Goal: Task Accomplishment & Management: Use online tool/utility

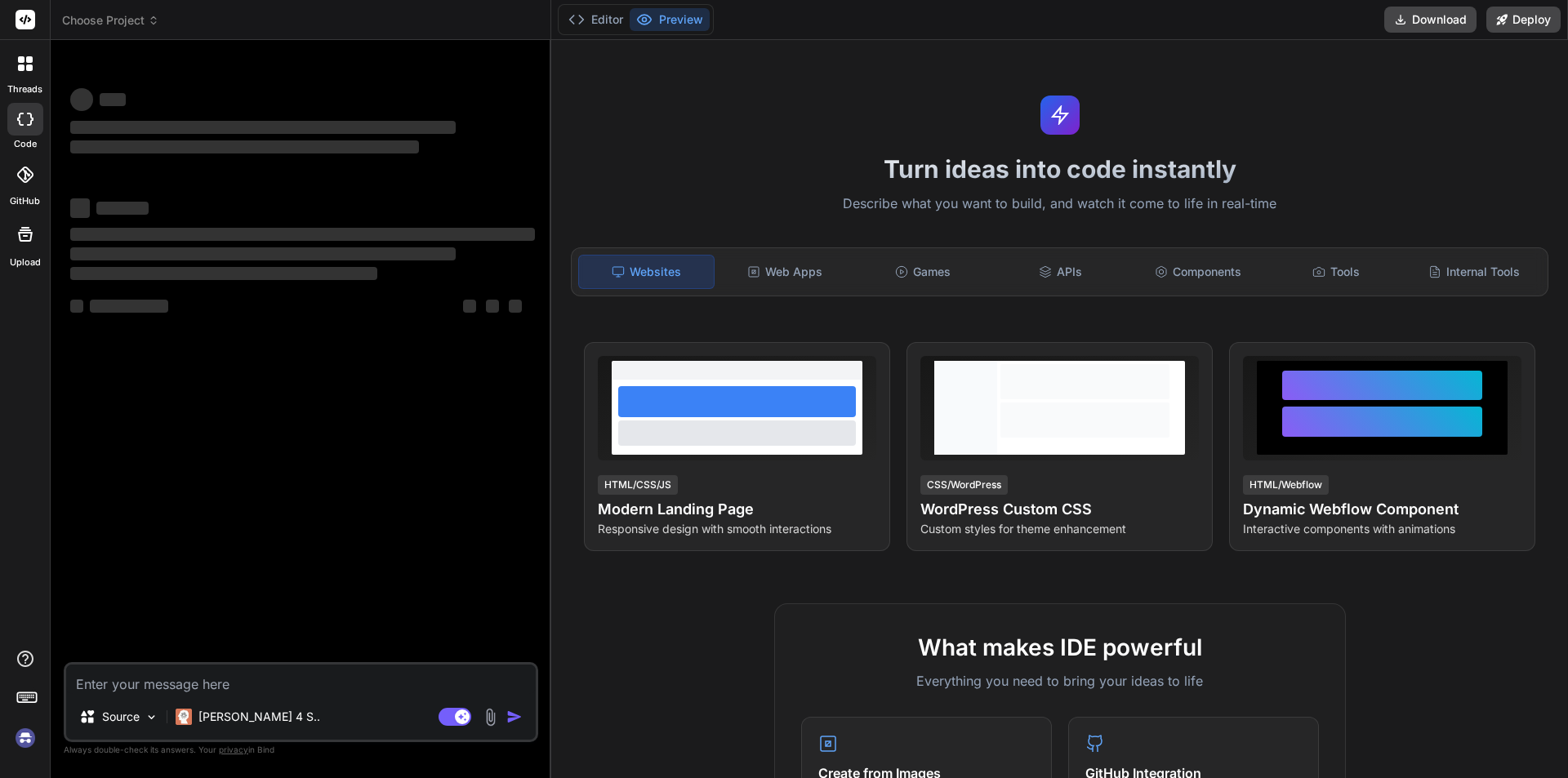
click at [248, 689] on textarea at bounding box center [301, 679] width 469 height 29
type textarea "x"
type textarea "s"
type textarea "x"
type textarea "s3"
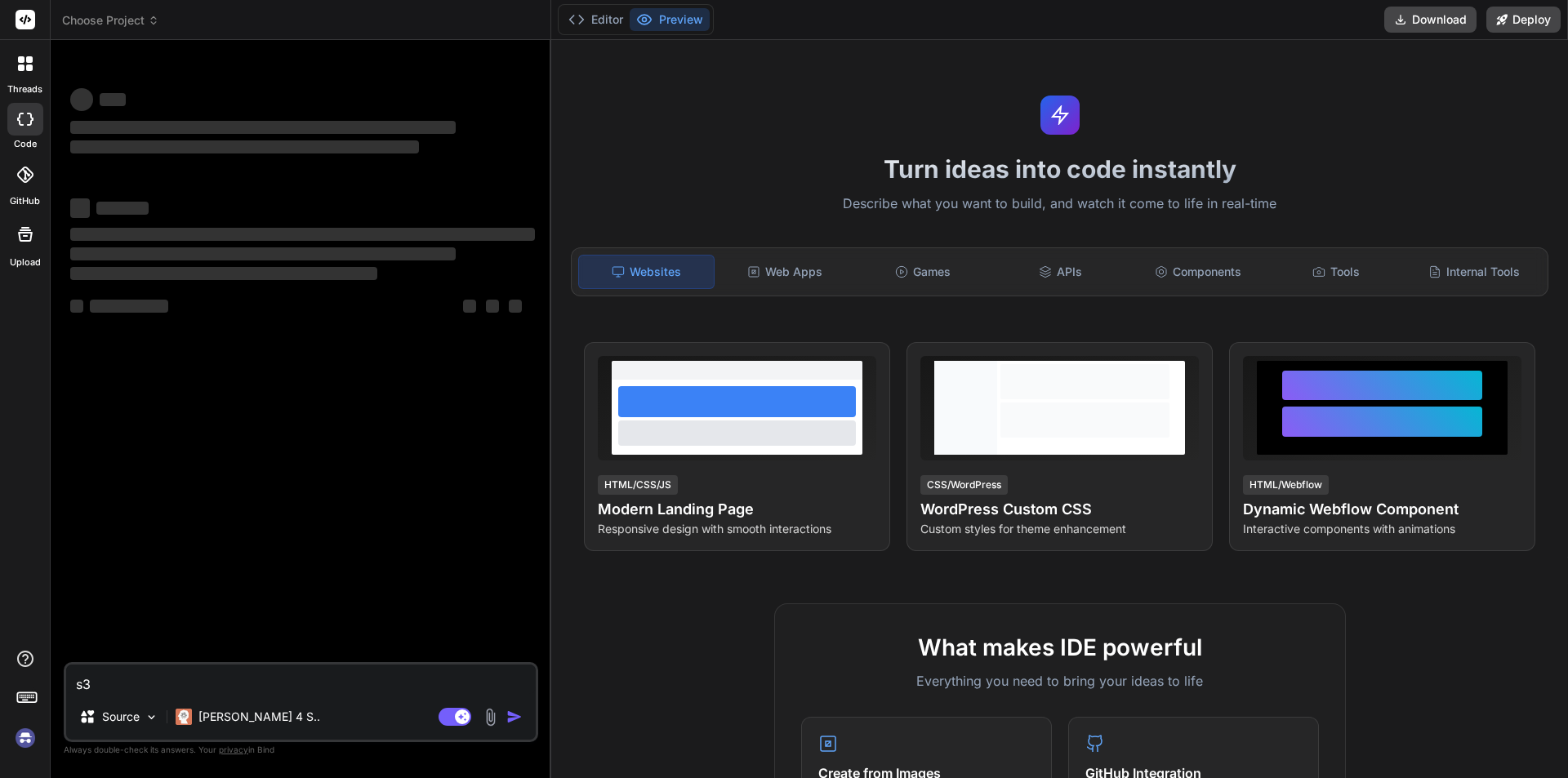
type textarea "x"
type textarea "s3"
type textarea "x"
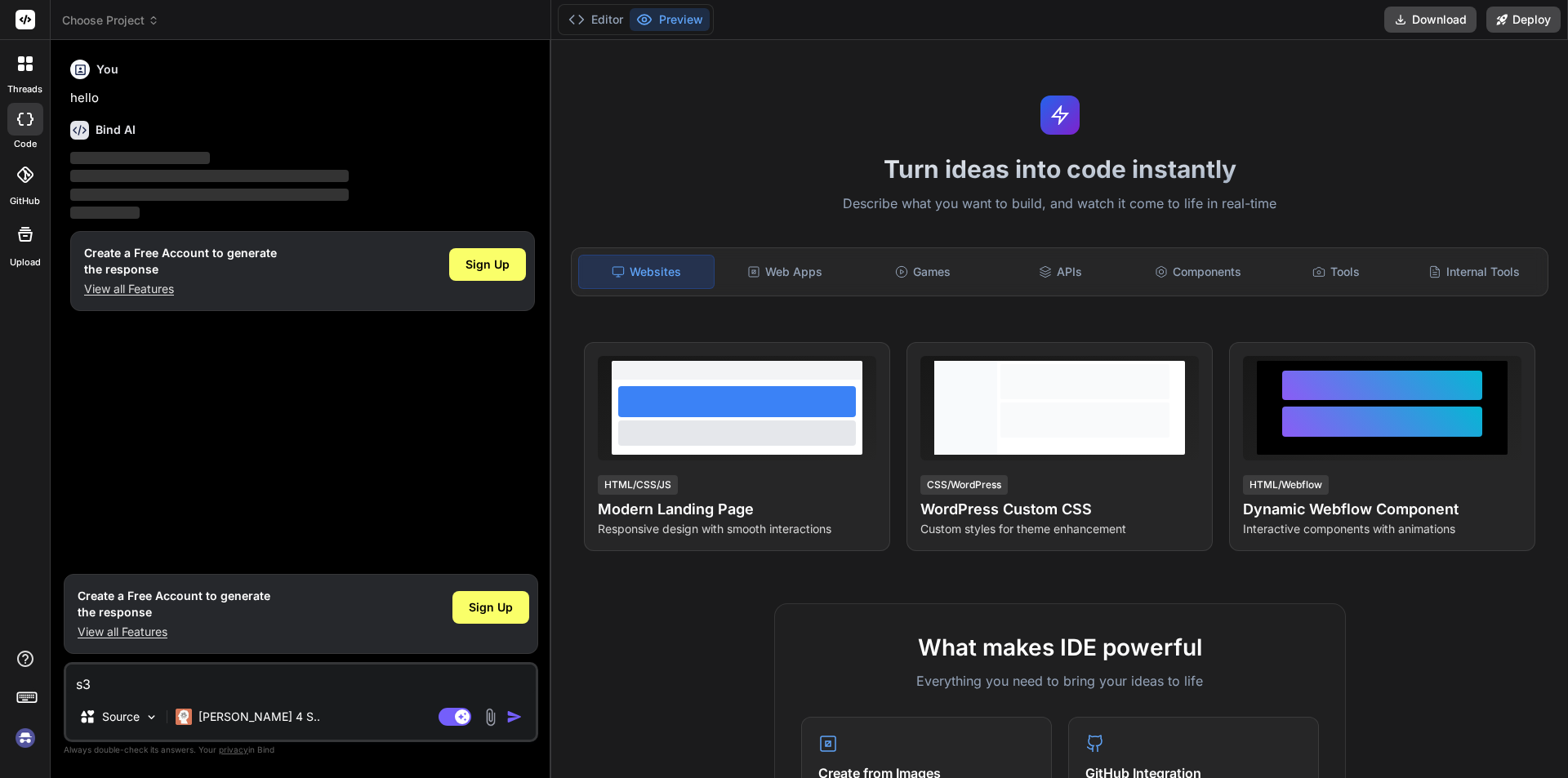
type textarea "s3 b"
type textarea "x"
type textarea "s3 bu"
type textarea "x"
type textarea "s3 buc"
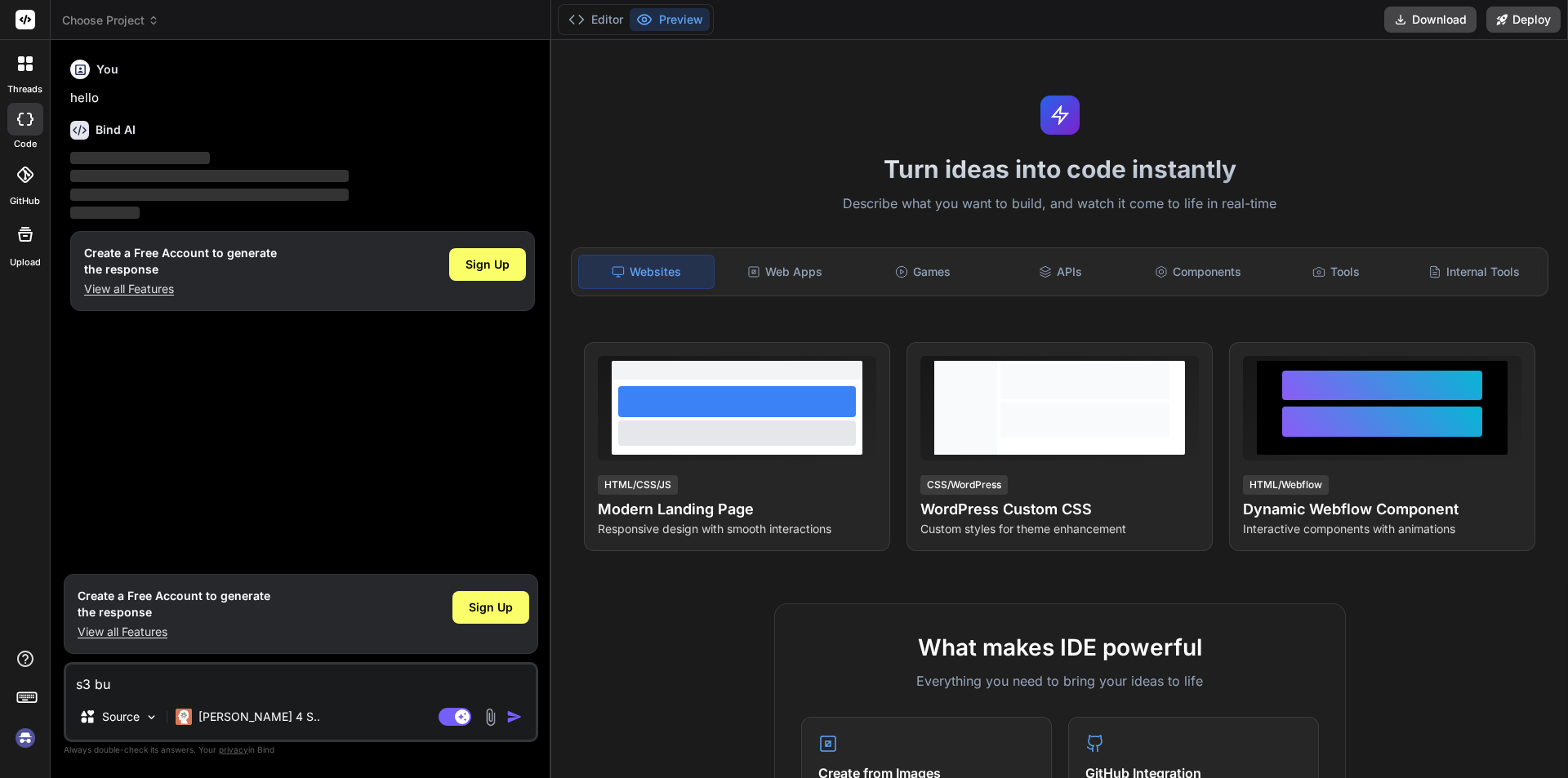
type textarea "x"
type textarea "s3 buck"
type textarea "x"
type textarea "s3 bucke"
type textarea "x"
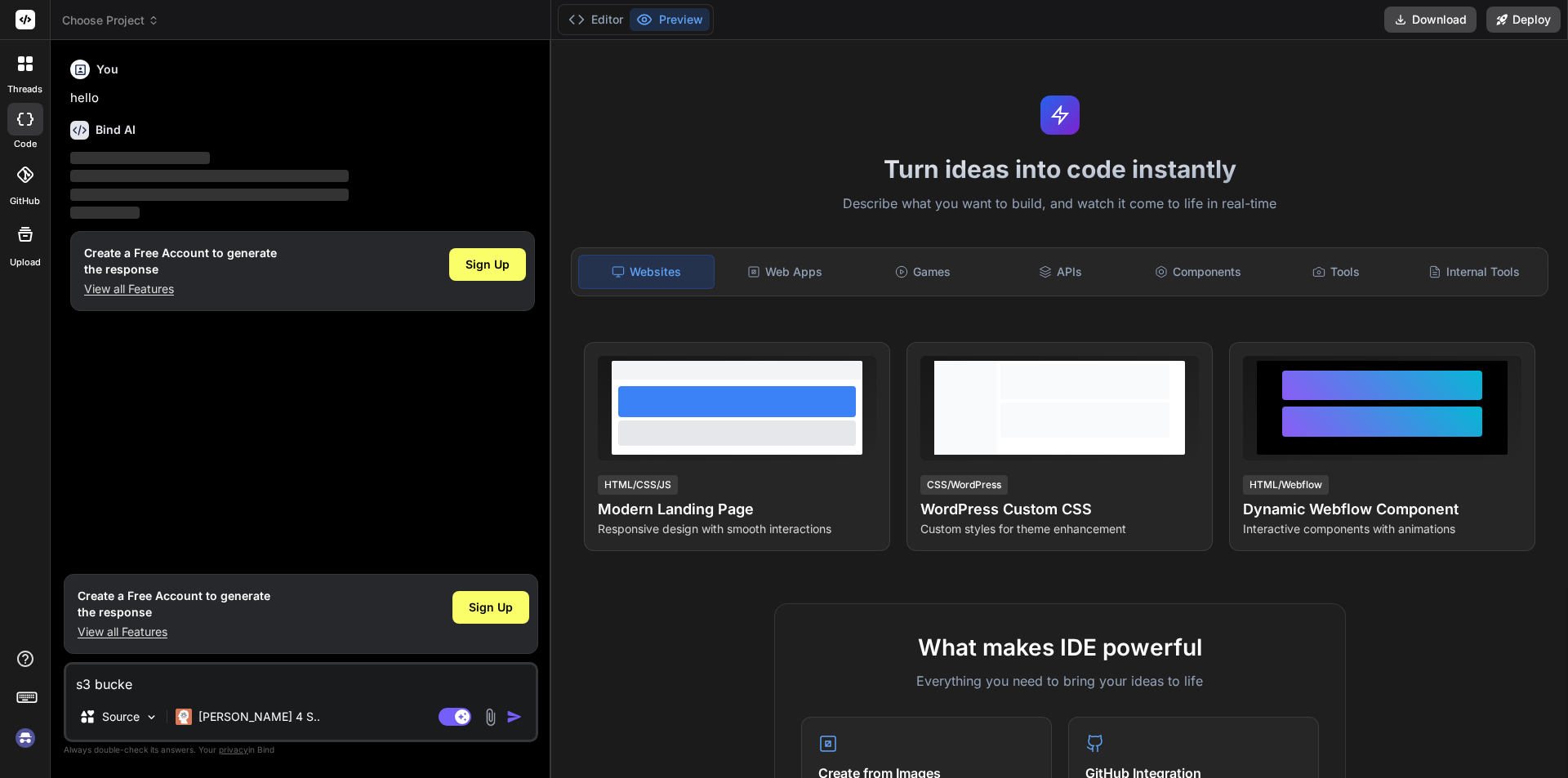
type textarea "s3 bucket"
type textarea "x"
type textarea "s3 bucket"
type textarea "x"
type textarea "s3 bucket i"
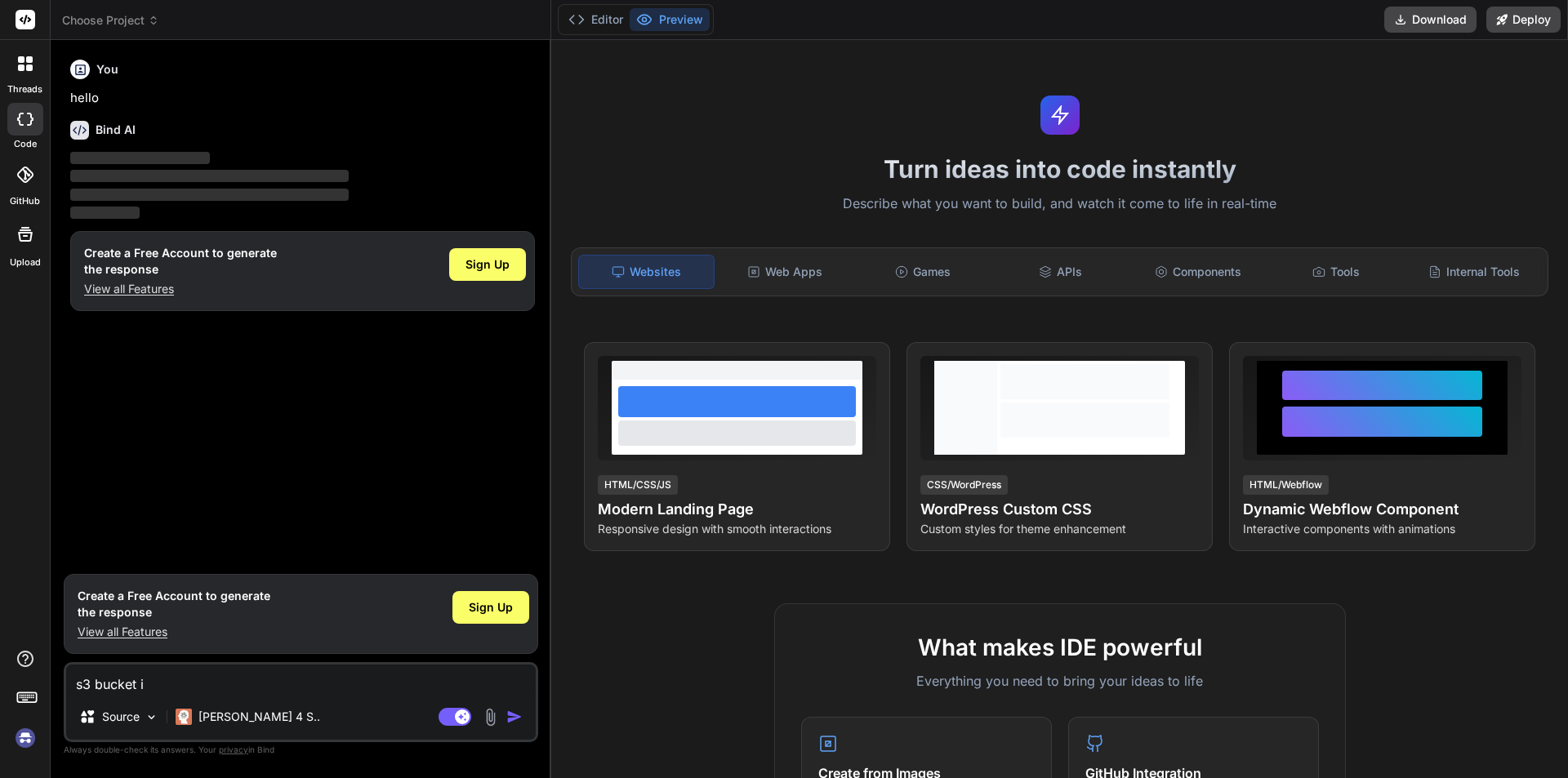
type textarea "x"
type textarea "s3 bucket in"
type textarea "x"
type textarea "s3 bucket int"
type textarea "x"
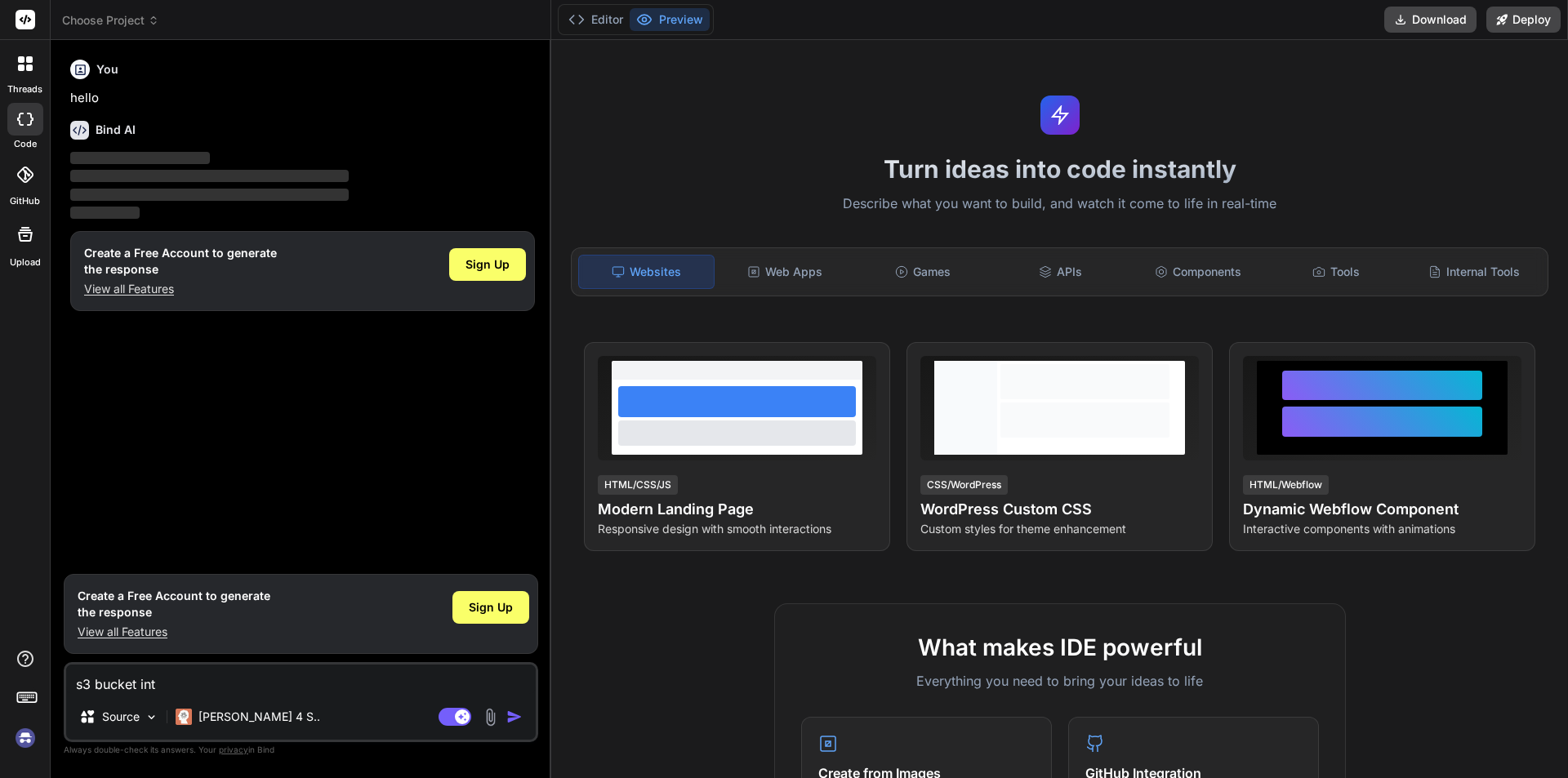
type textarea "s3 bucket inte"
type textarea "x"
type textarea "s3 bucket integ"
type textarea "x"
type textarea "s3 bucket integr"
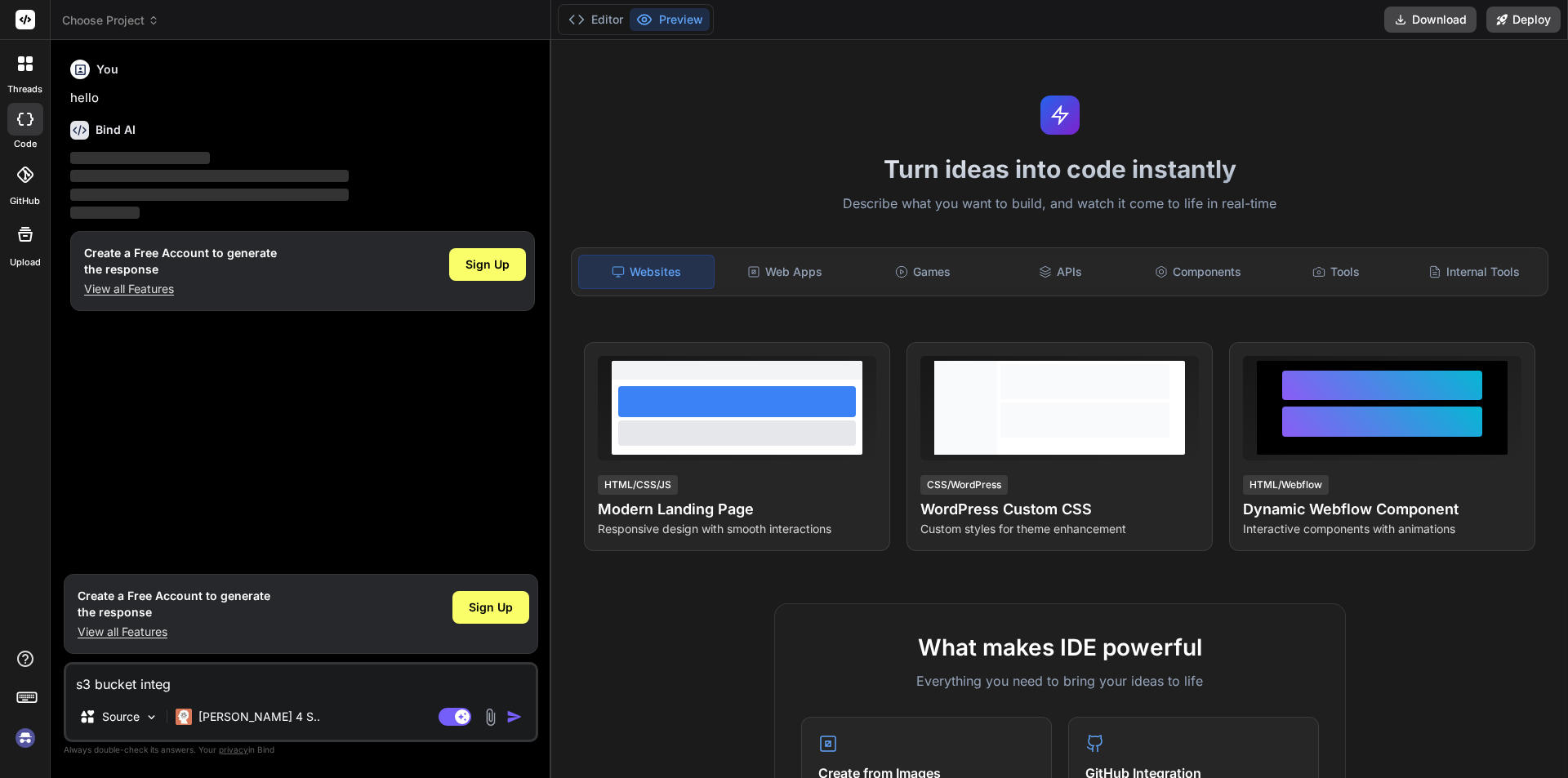
type textarea "x"
type textarea "s3 bucket integra"
type textarea "x"
type textarea "s3 bucket integrat"
type textarea "x"
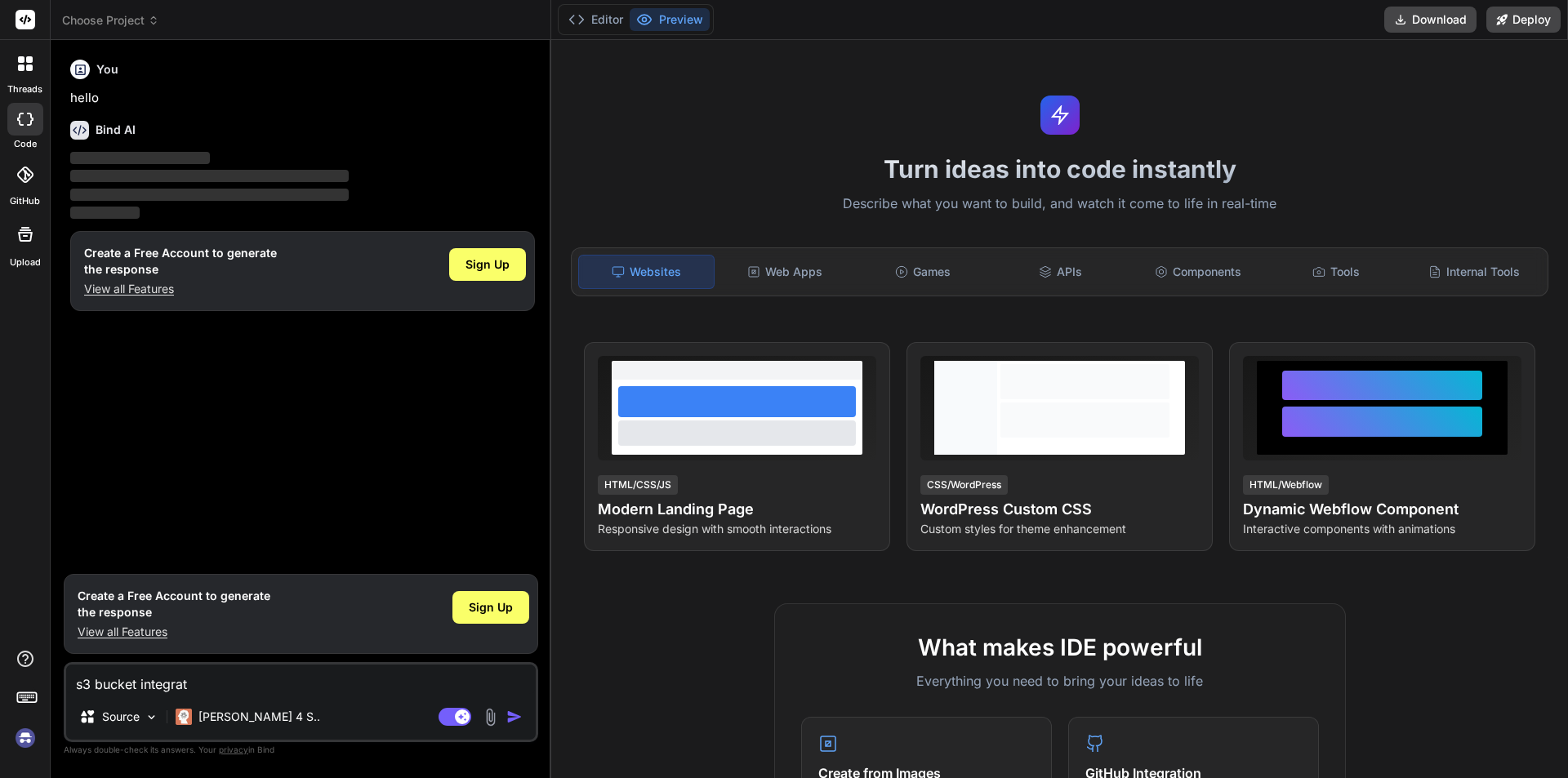
type textarea "s3 bucket integrati"
type textarea "x"
type textarea "s3 bucket integratio"
type textarea "x"
type textarea "s3 bucket integration"
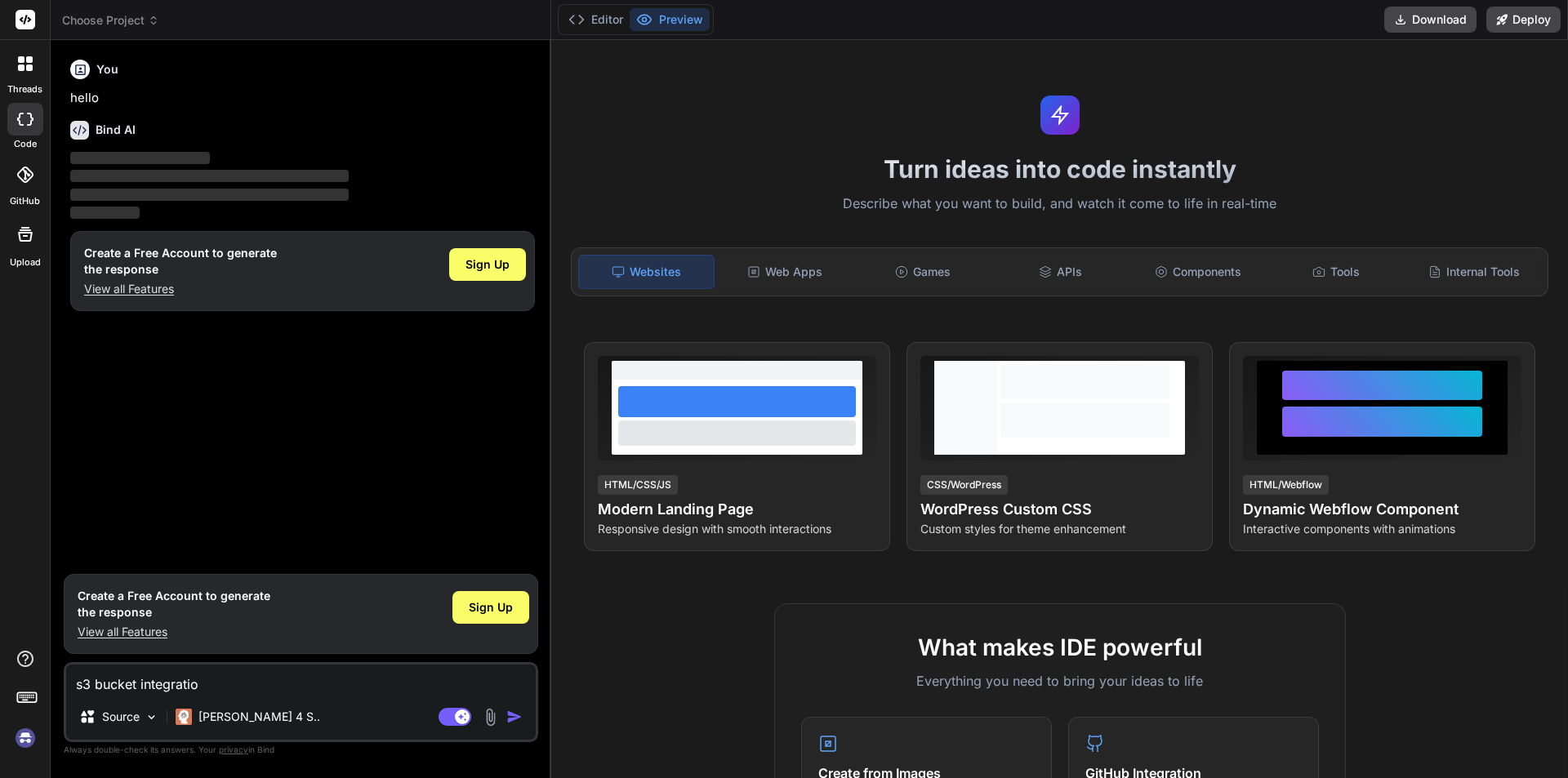
type textarea "x"
type textarea "s3 bucket integration"
type textarea "x"
type textarea "s3 bucket integration i"
type textarea "x"
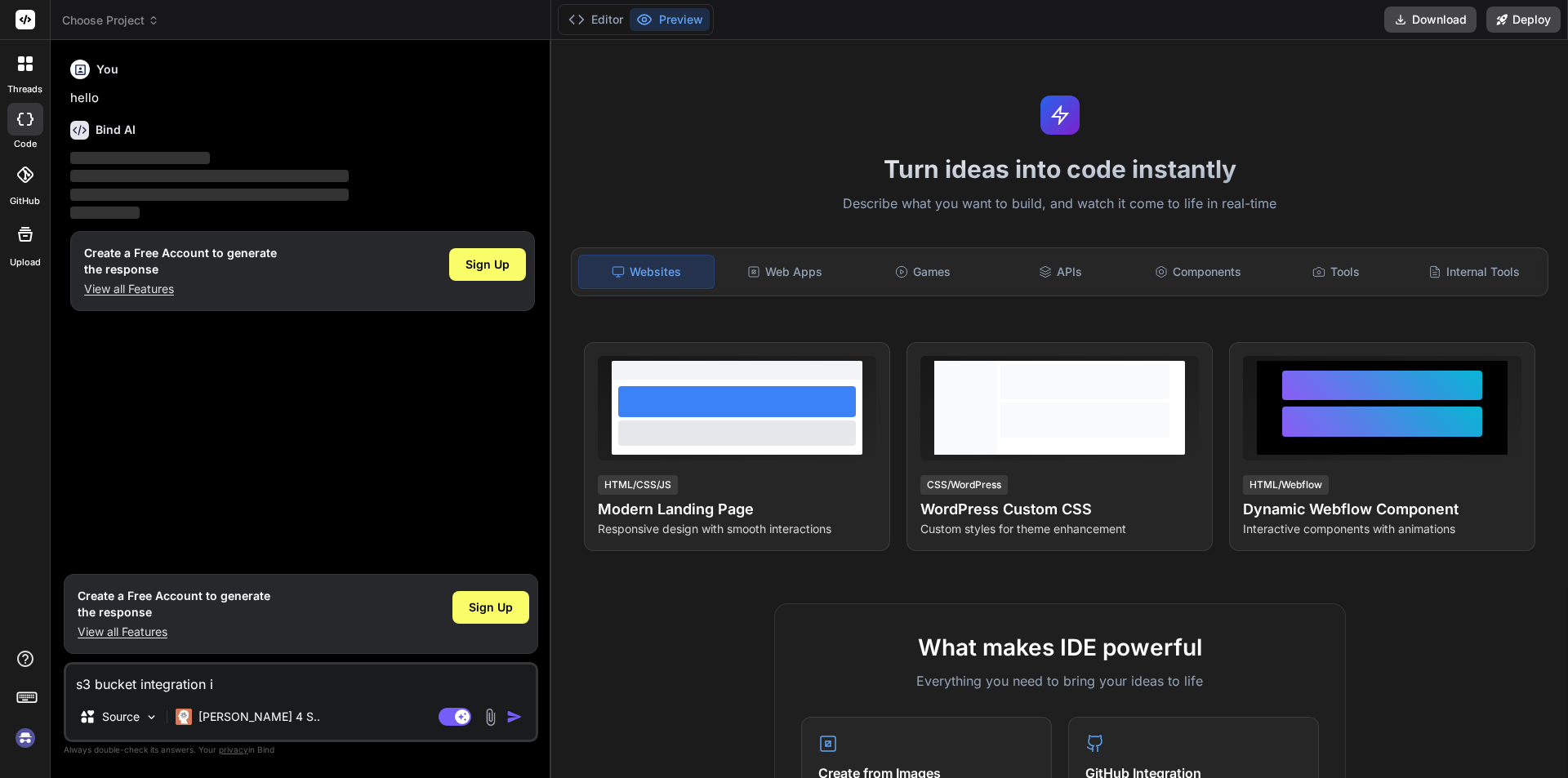
type textarea "s3 bucket integration in"
type textarea "x"
type textarea "s3 bucket integration in"
type textarea "x"
type textarea "s3 bucket integration in l"
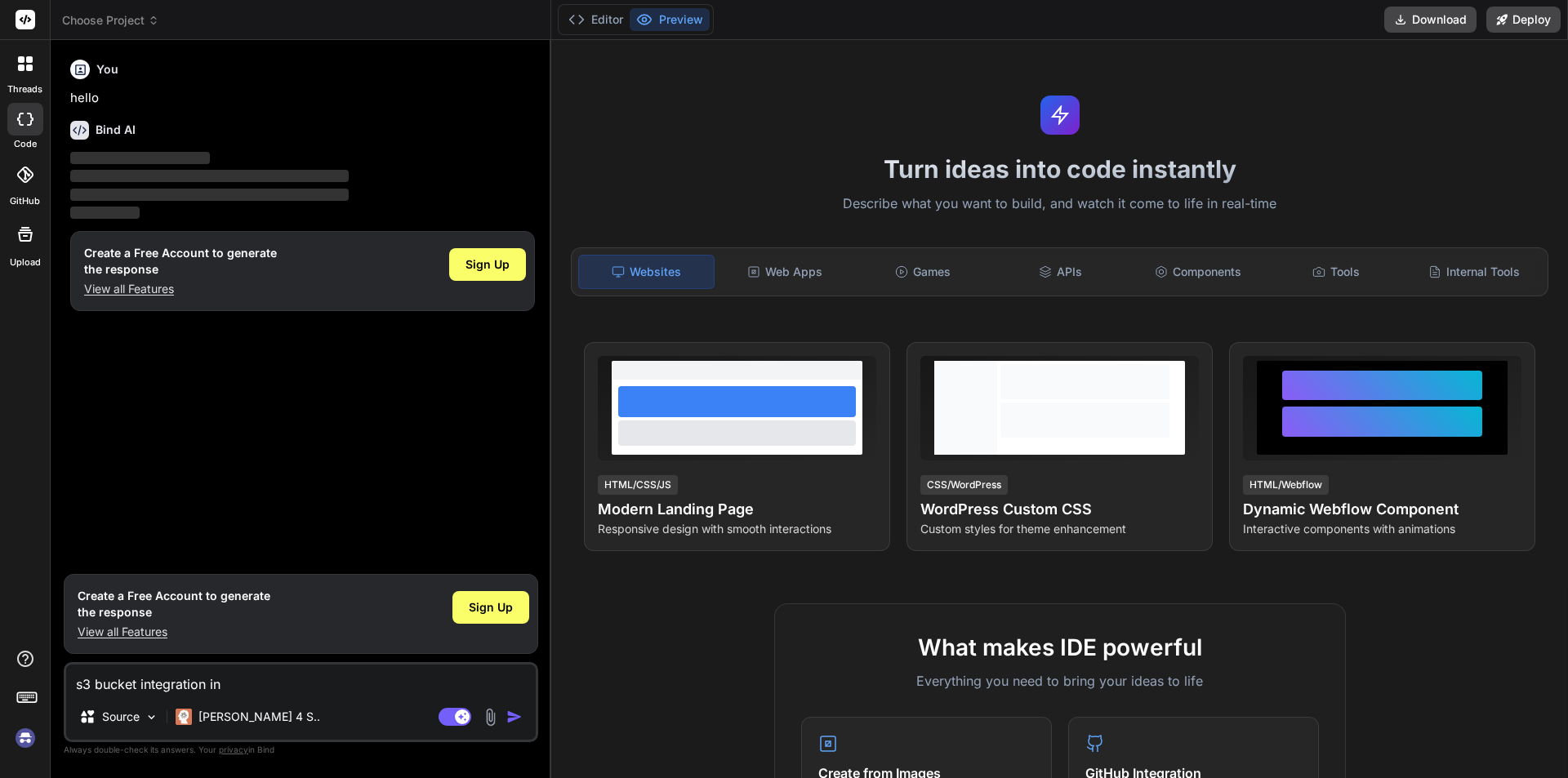
type textarea "x"
type textarea "s3 bucket integration in la"
type textarea "x"
type textarea "s3 bucket integration in lar"
type textarea "x"
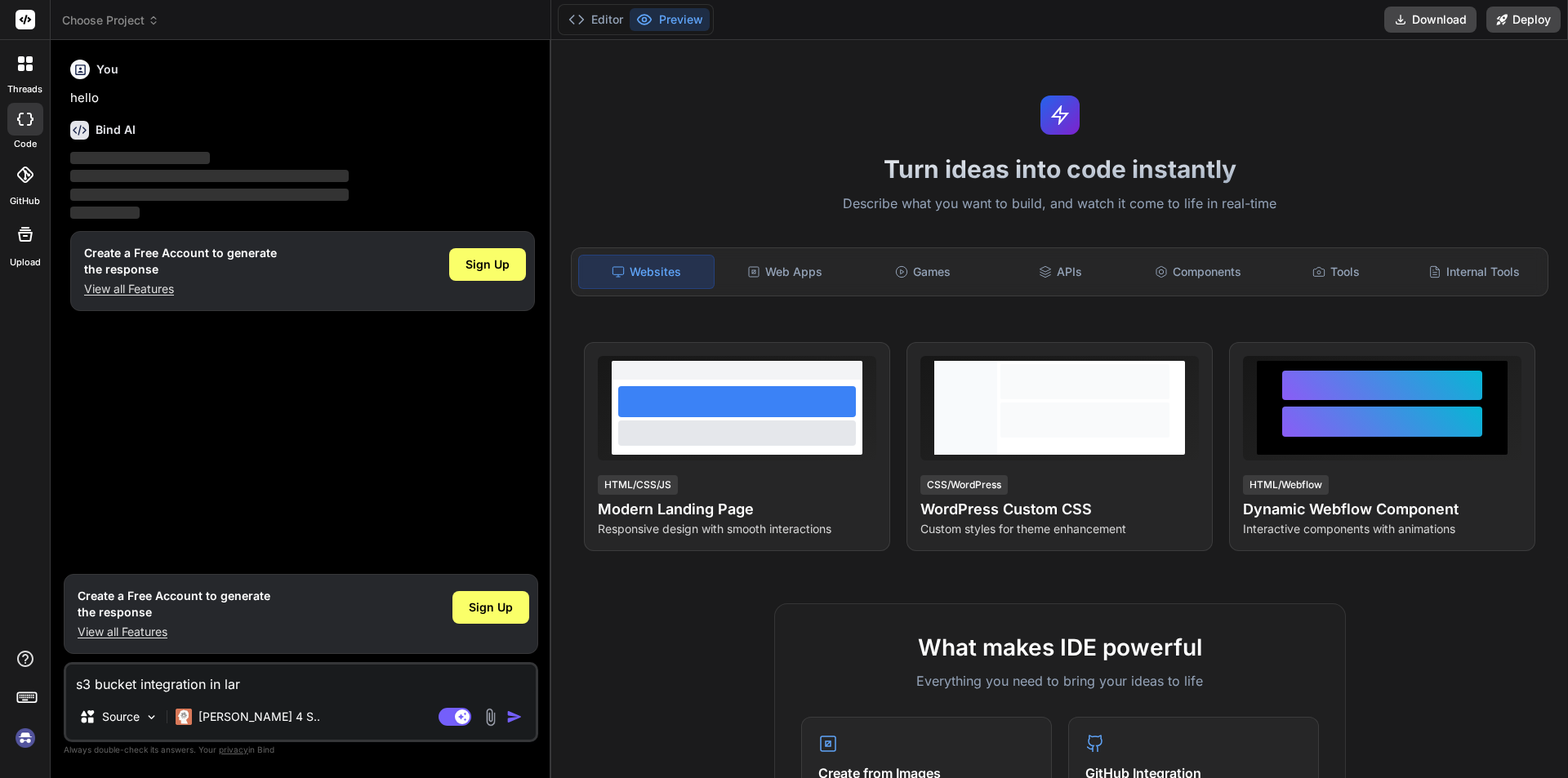
type textarea "s3 bucket integration in larv"
type textarea "x"
type textarea "s3 bucket integration in larva"
type textarea "x"
type textarea "s3 bucket integration in larvae"
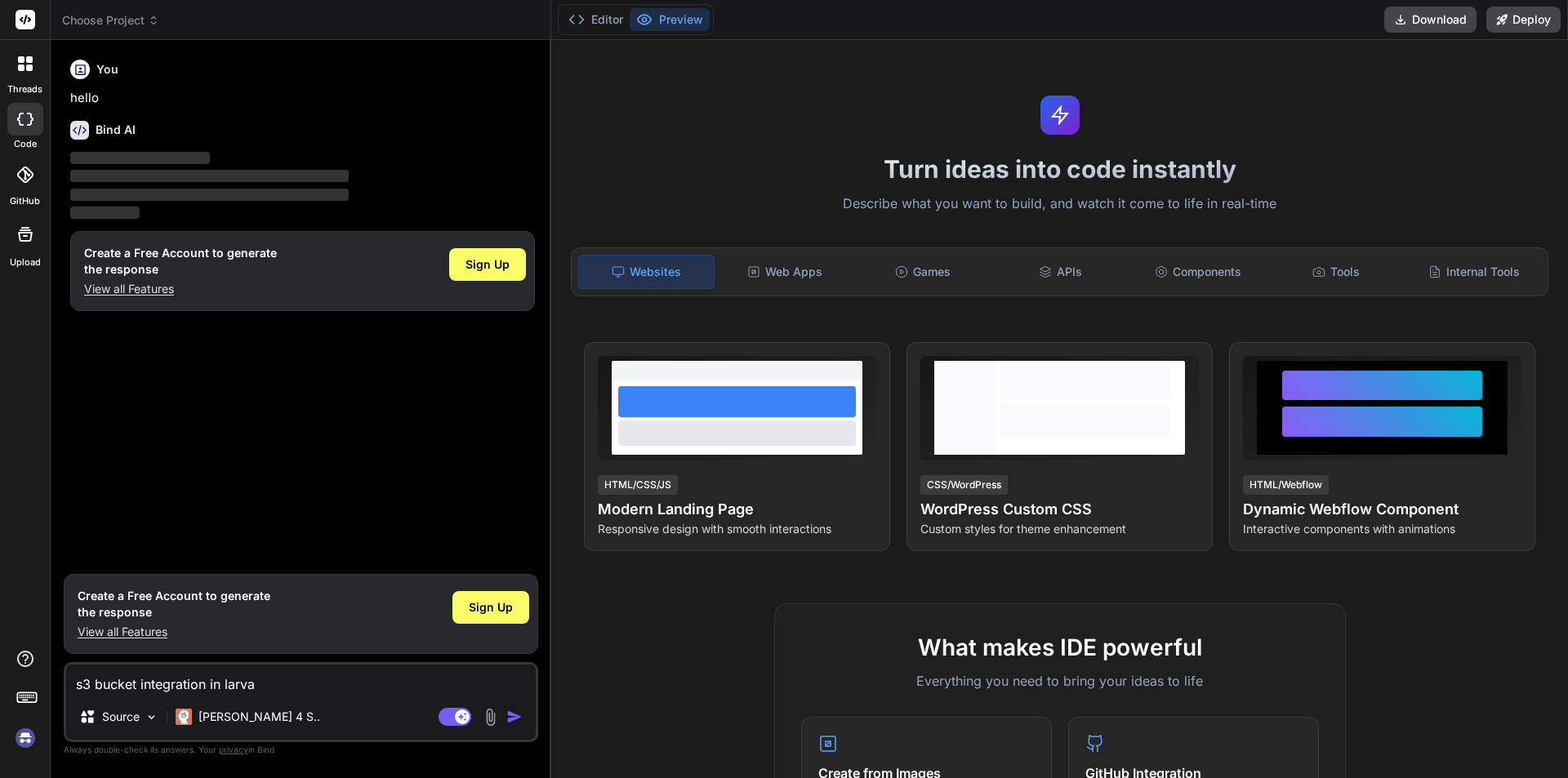
type textarea "x"
type textarea "s3 bucket integration in larvael"
type textarea "x"
type textarea "s3 bucket integration in larvae"
type textarea "x"
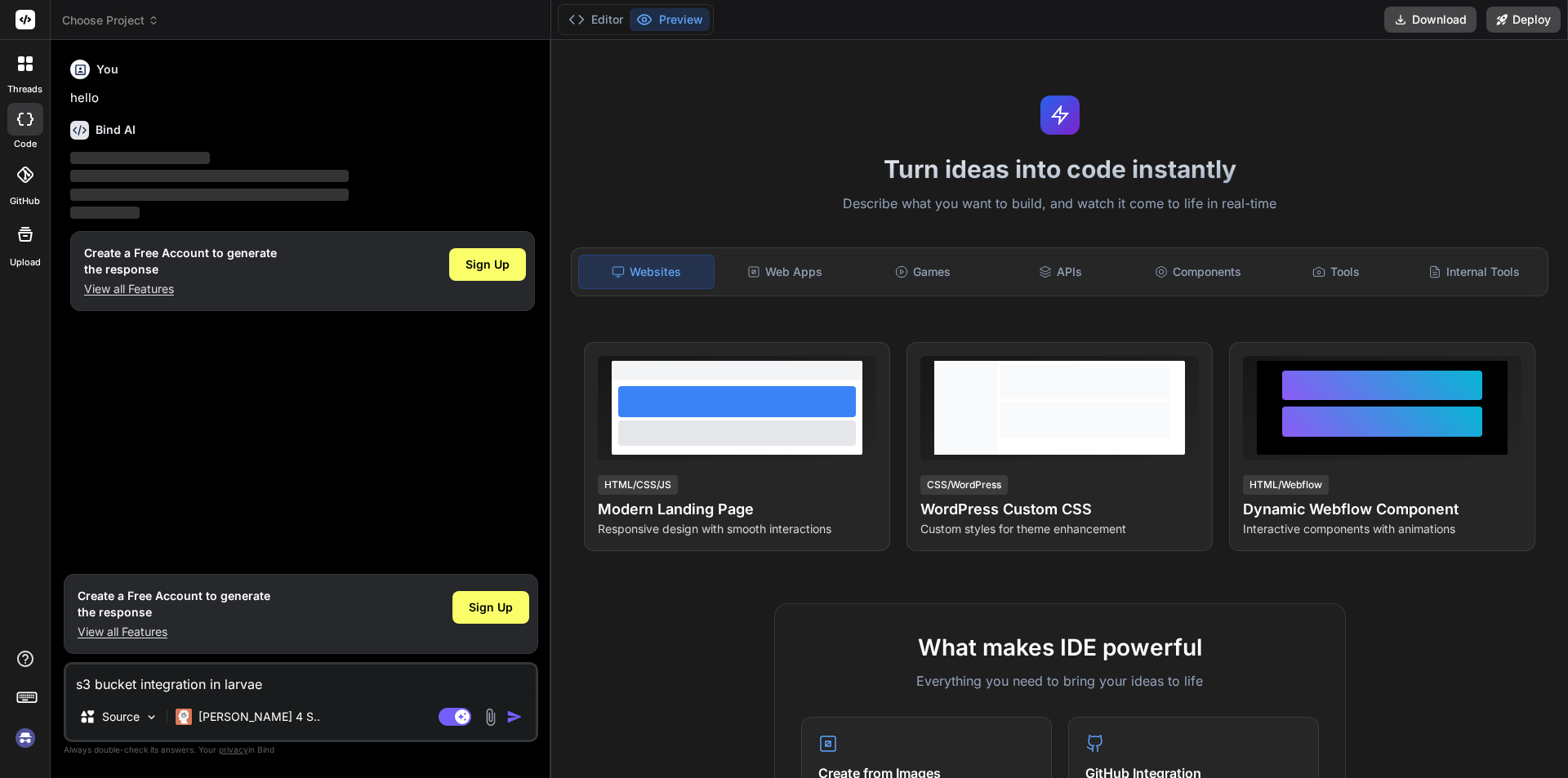
type textarea "s3 bucket integration in larva"
type textarea "x"
type textarea "s3 bucket integration in larv"
type textarea "x"
type textarea "s3 bucket integration in larv"
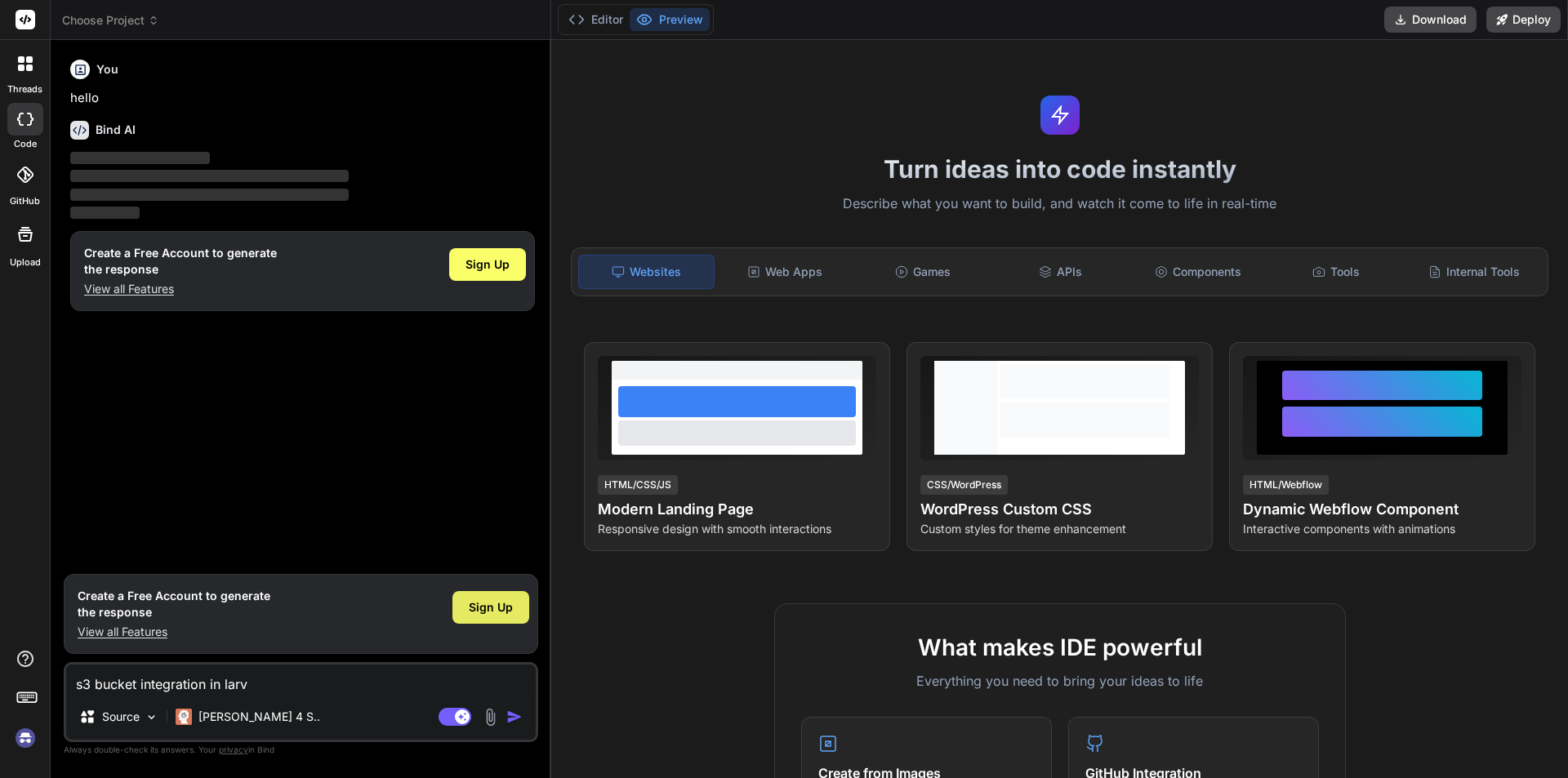
click at [510, 605] on span "Sign Up" at bounding box center [490, 607] width 44 height 17
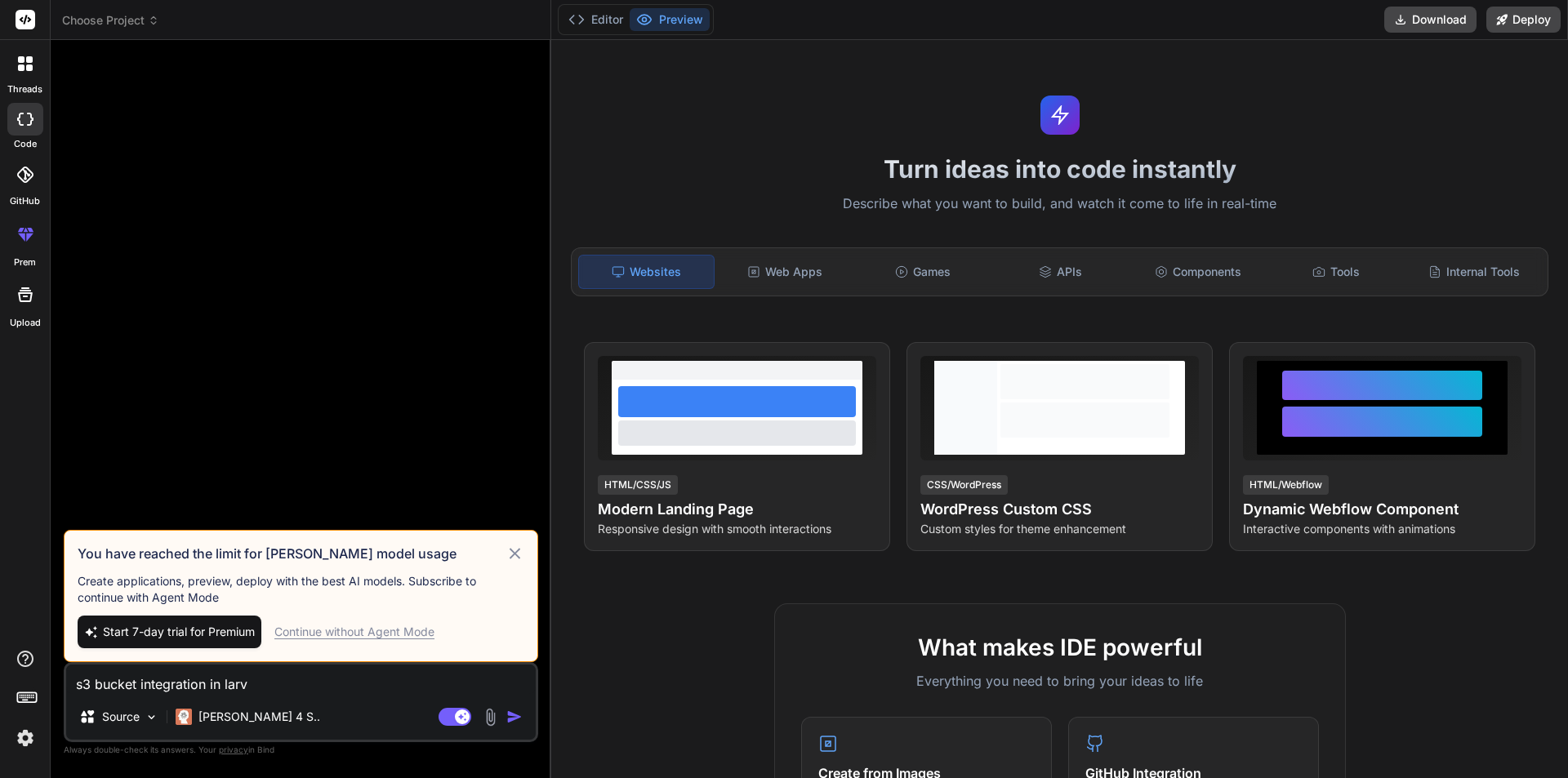
click at [514, 553] on icon at bounding box center [514, 553] width 11 height 11
type textarea "x"
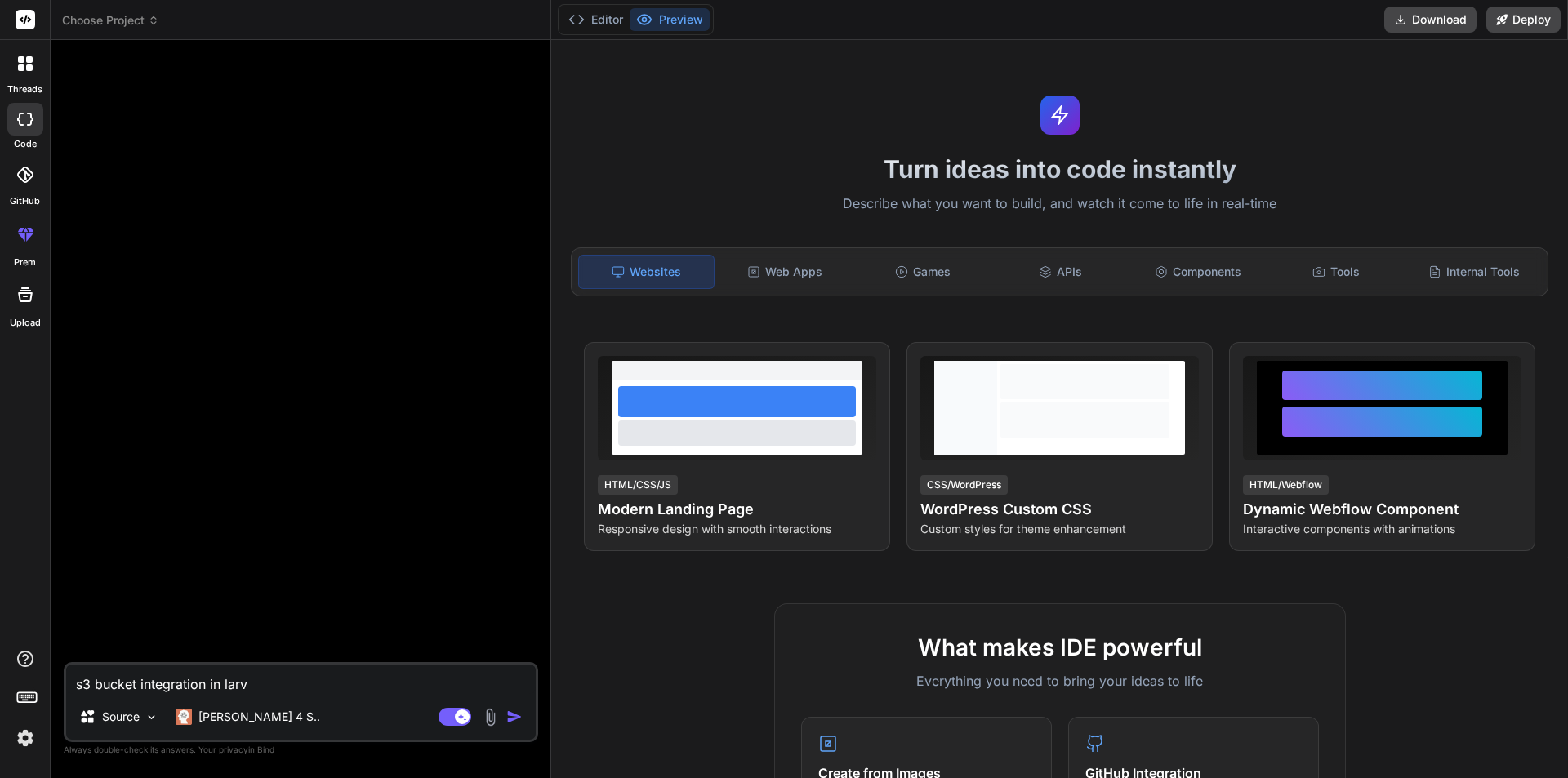
click at [270, 679] on textarea "s3 bucket integration in larv" at bounding box center [301, 679] width 469 height 29
type textarea "s3 bucket integration in lar"
type textarea "x"
type textarea "s3 bucket integration in lara"
type textarea "x"
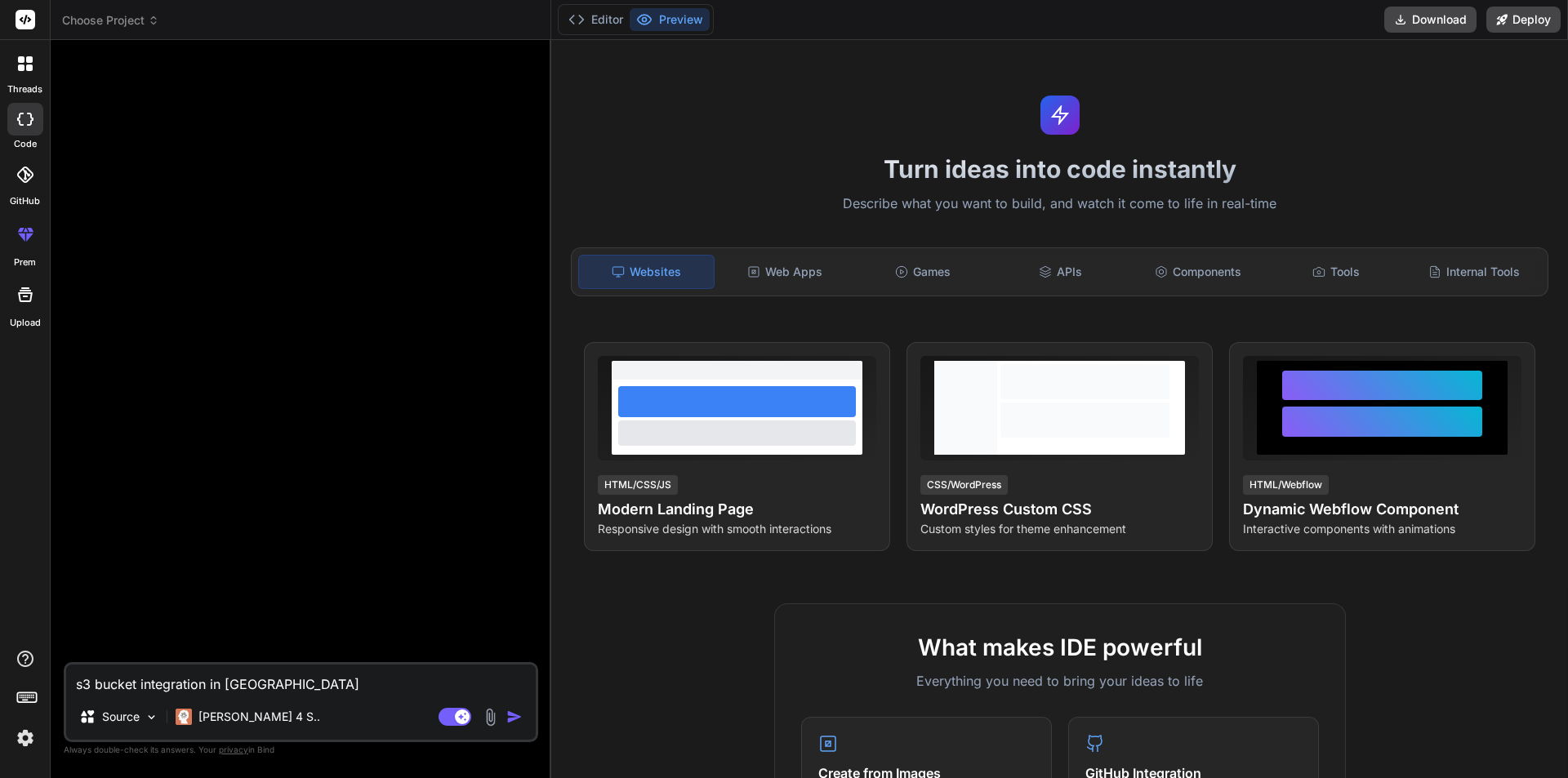
type textarea "s3 bucket integration in larav"
type textarea "x"
type textarea "s3 bucket integration in larave"
type textarea "x"
type textarea "s3 bucket integration in laravel"
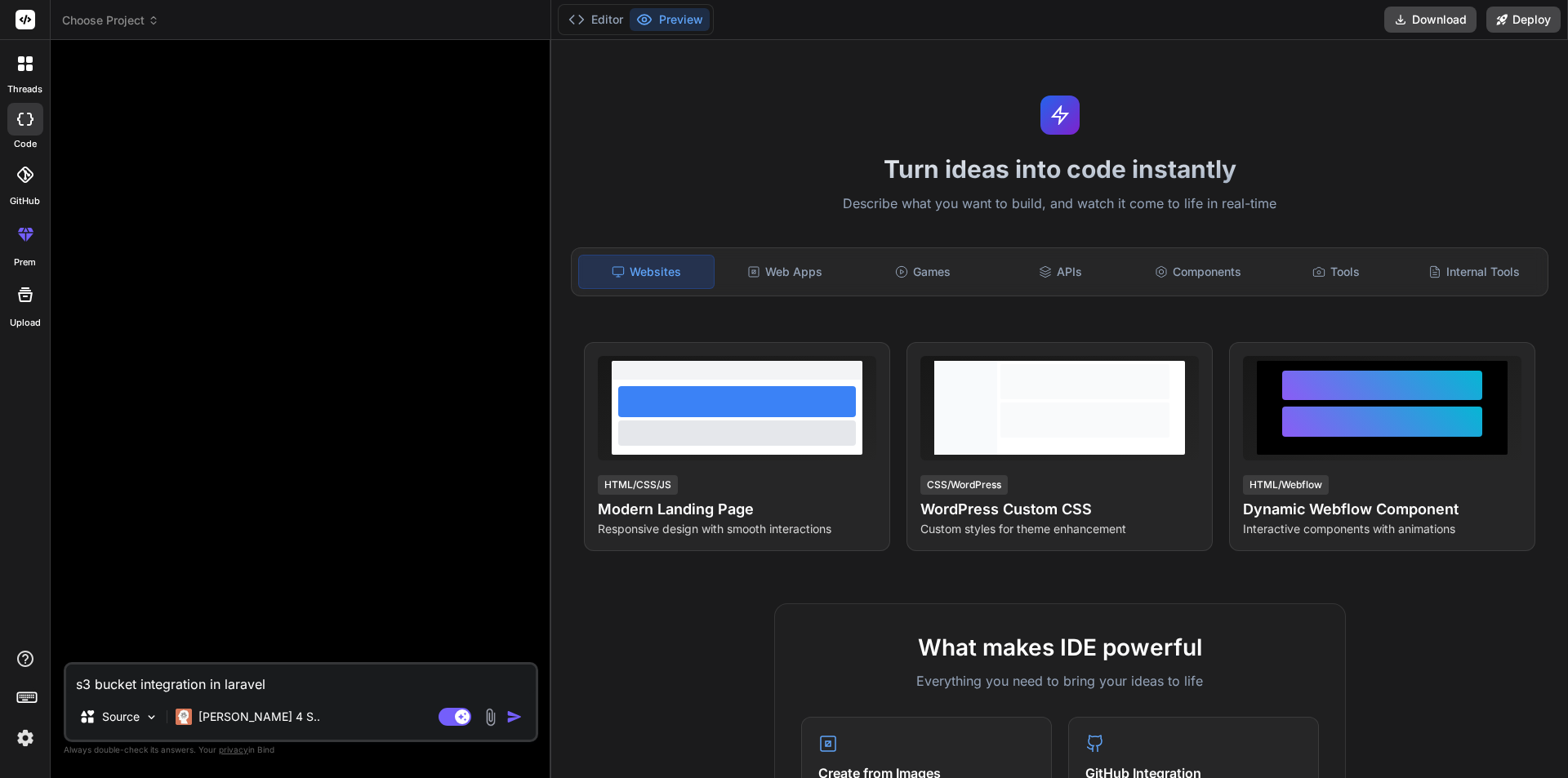
type textarea "x"
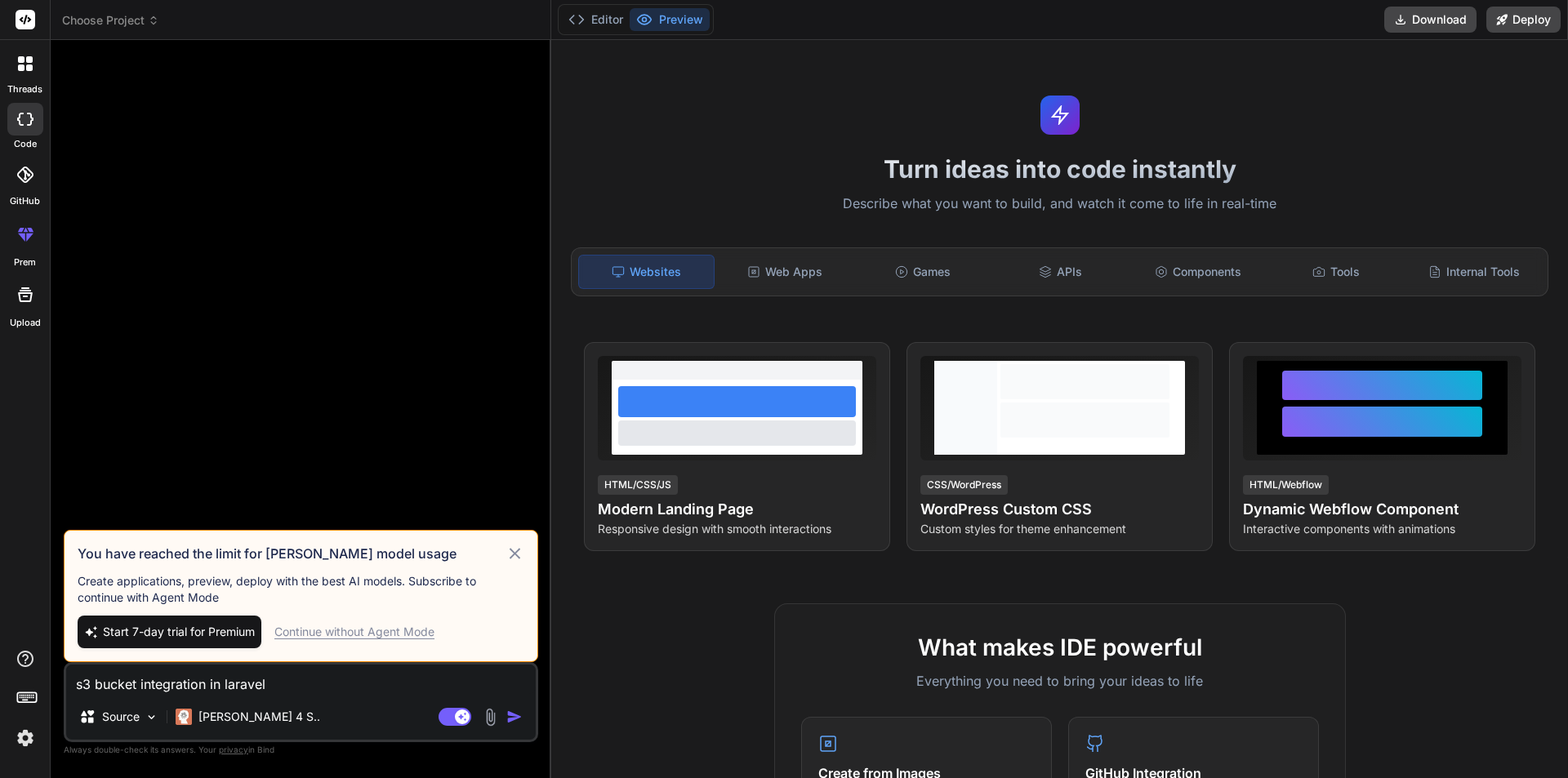
type textarea "s3 bucket integration in laravel"
click at [373, 632] on div "Continue without Agent Mode" at bounding box center [355, 631] width 160 height 17
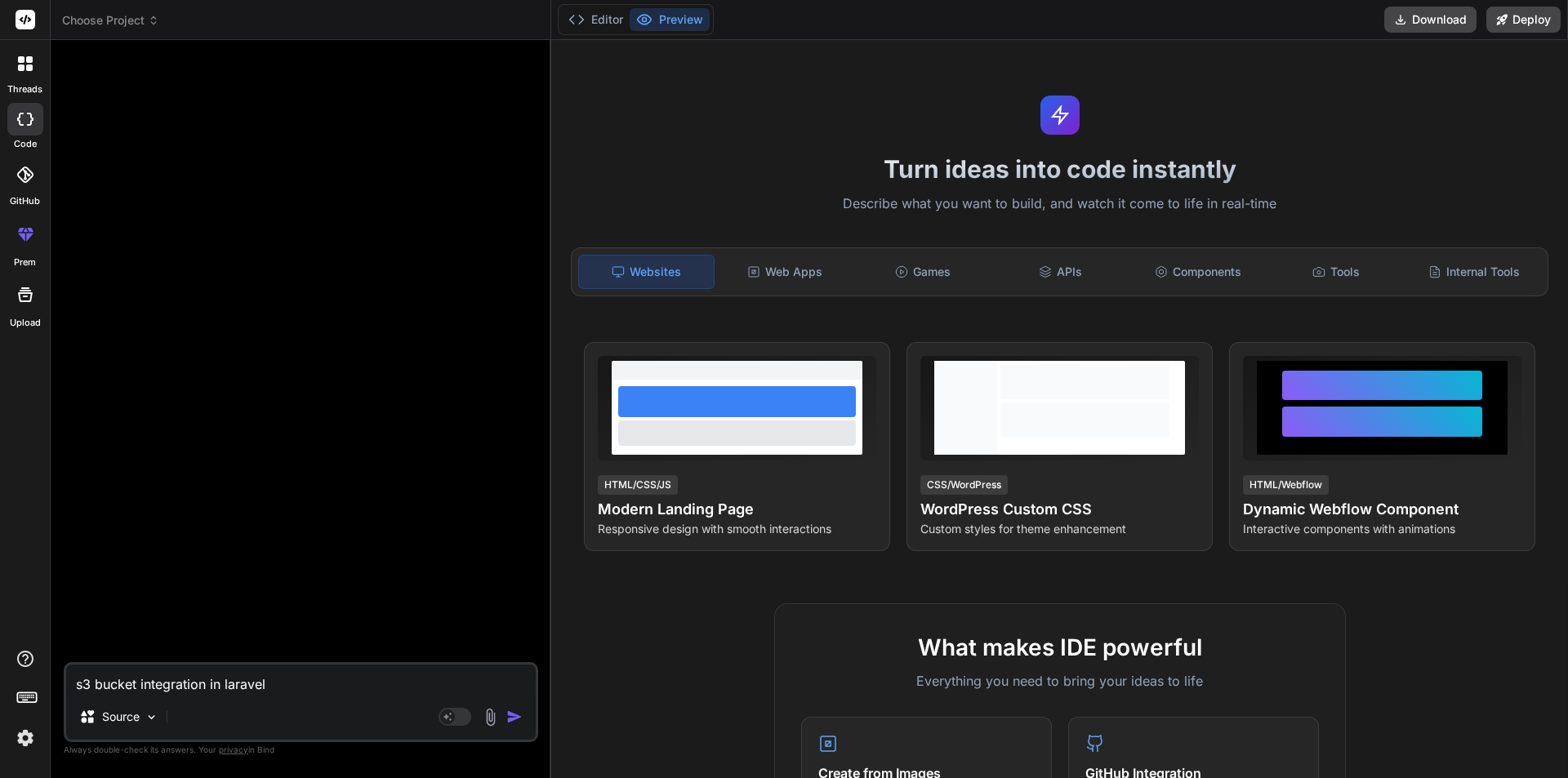
click at [513, 716] on img "button" at bounding box center [514, 716] width 17 height 17
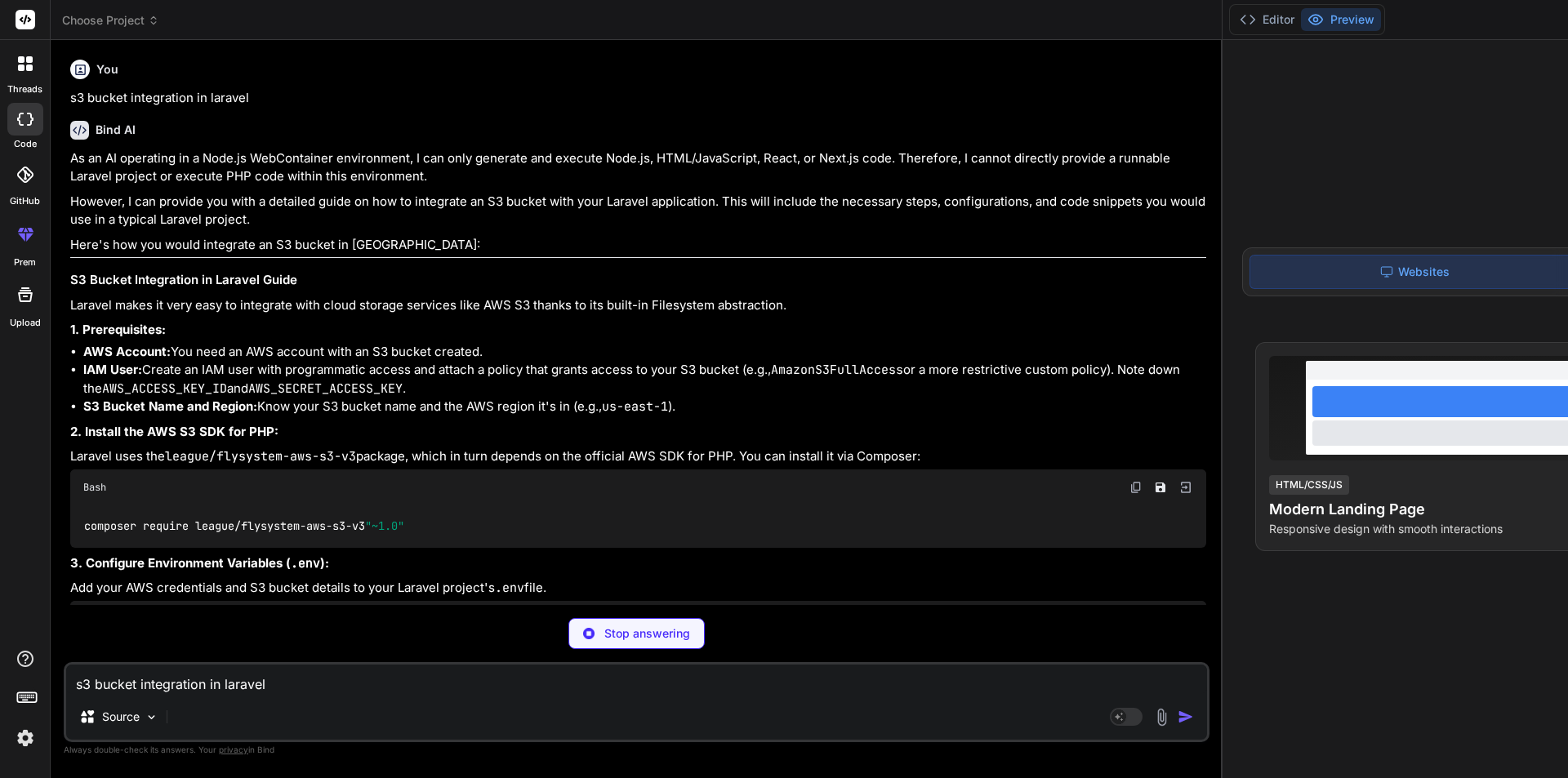
type textarea "x"
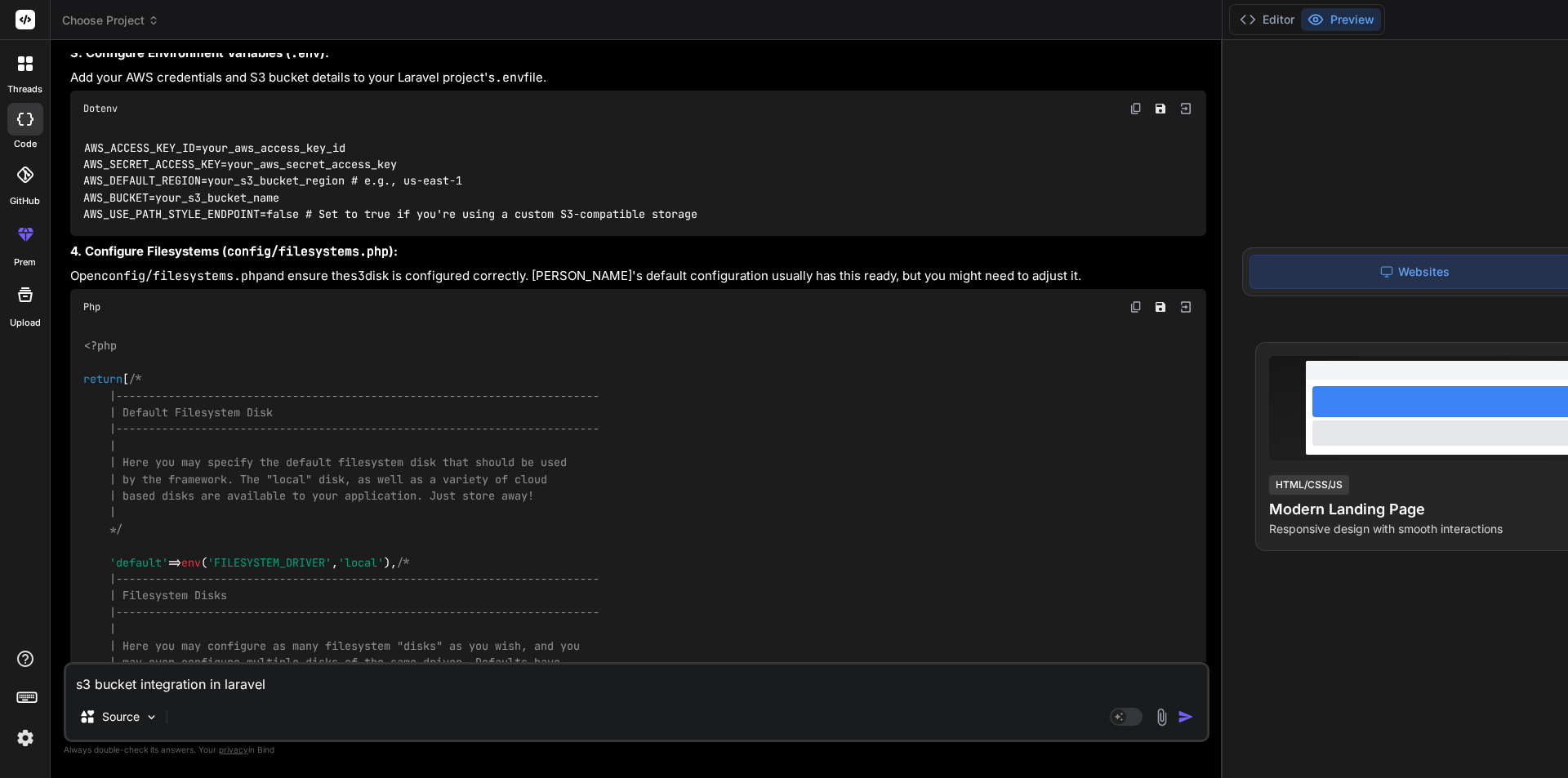
scroll to position [508, 0]
click at [202, 225] on code "AWS_ACCESS_KEY_ID=your_aws_access_key_id AWS_SECRET_ACCESS_KEY=your_aws_secret_…" at bounding box center [390, 183] width 615 height 83
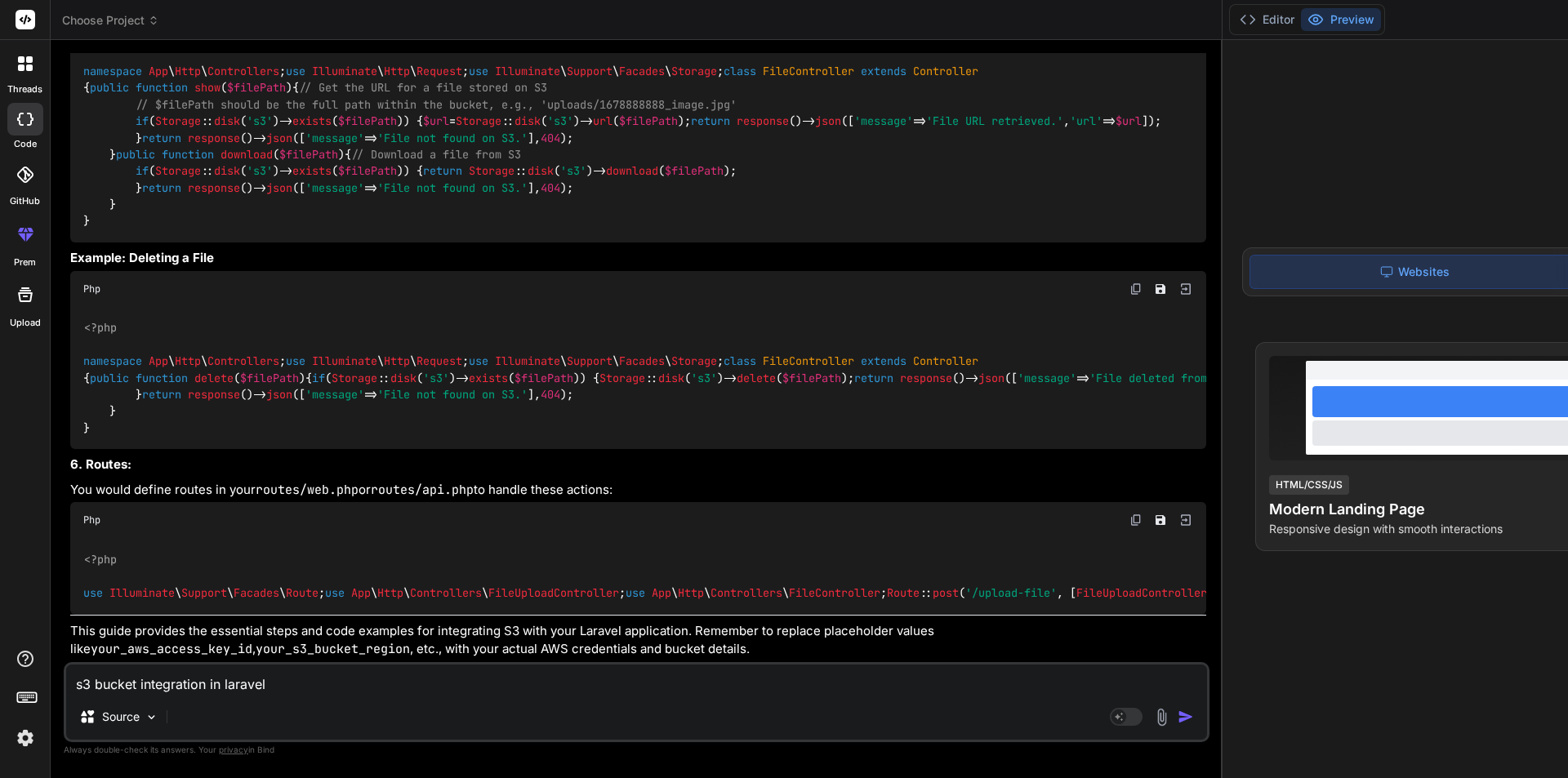
scroll to position [3203, 0]
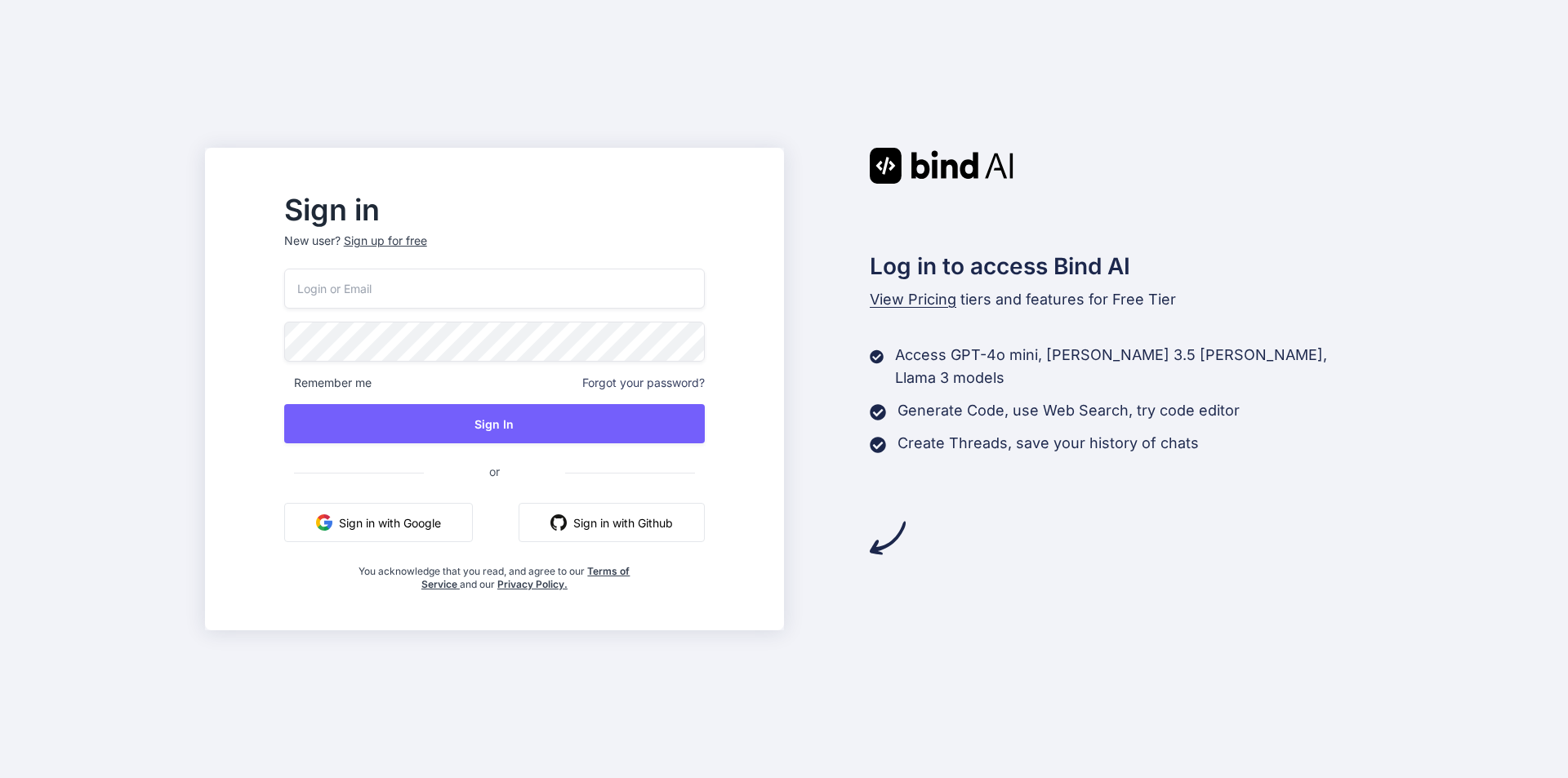
click at [452, 280] on input "email" at bounding box center [495, 288] width 420 height 40
type input "[EMAIL_ADDRESS][DOMAIN_NAME]"
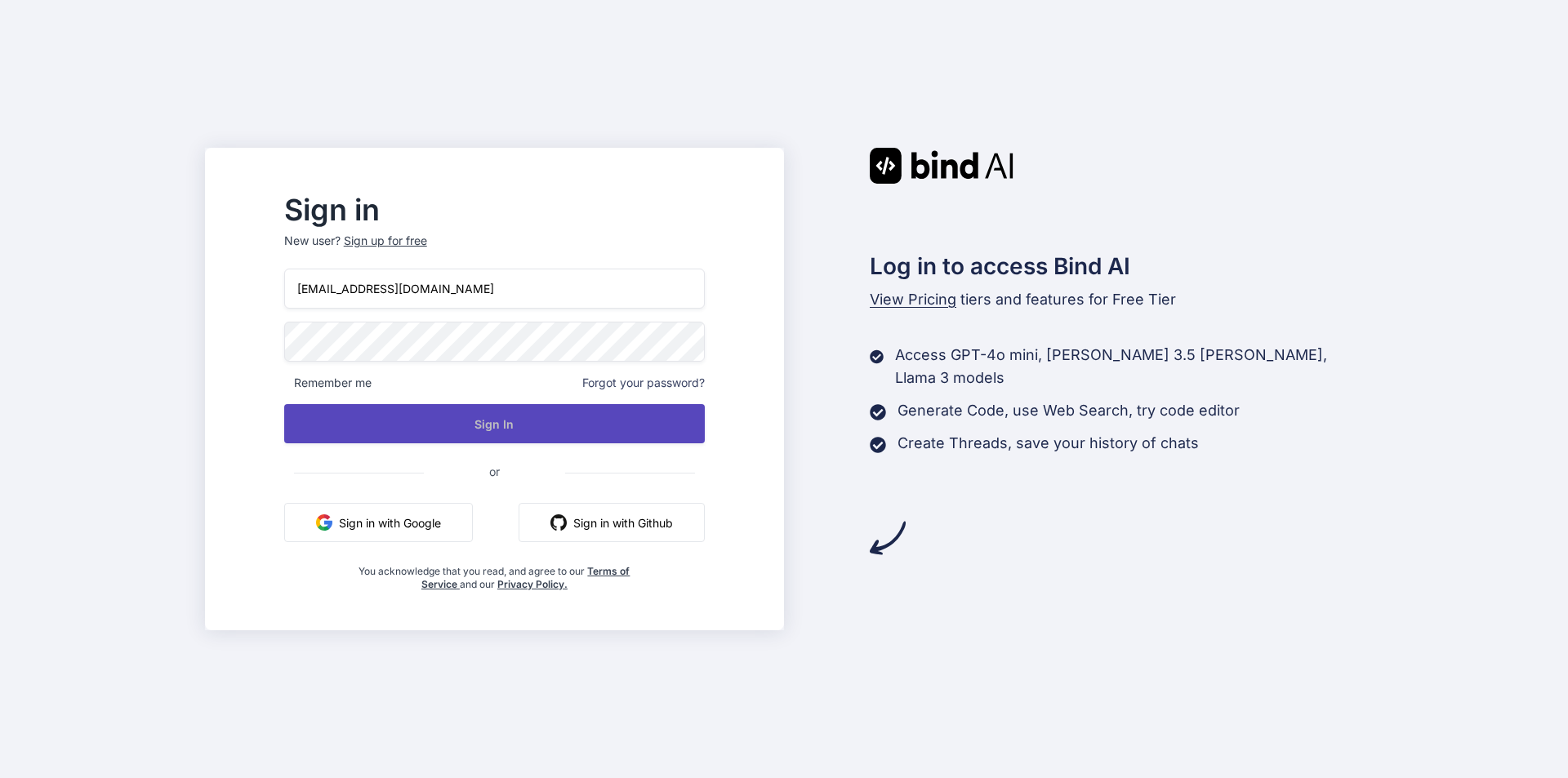
click at [581, 426] on button "Sign In" at bounding box center [495, 423] width 420 height 39
